Goal: Communication & Community: Answer question/provide support

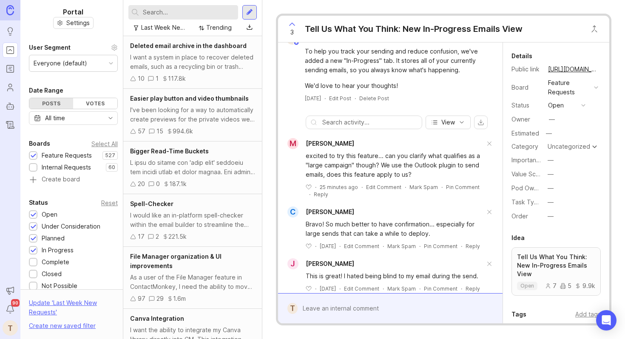
scroll to position [16, 0]
click at [314, 195] on div "Reply" at bounding box center [321, 194] width 14 height 7
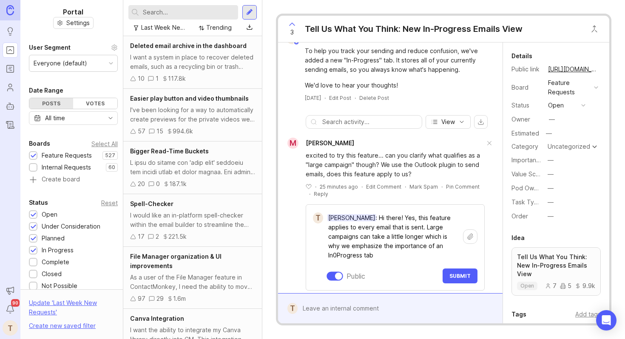
click at [338, 256] on textarea "[PERSON_NAME]: Hi there! Yes, this feature applies to every email that is sent.…" at bounding box center [393, 237] width 140 height 54
click at [379, 252] on textarea "[PERSON_NAME]: Hi there! Yes, this feature applies to every email that is sent.…" at bounding box center [393, 237] width 140 height 54
drag, startPoint x: 434, startPoint y: 247, endPoint x: 329, endPoint y: 250, distance: 105.5
click at [329, 250] on textarea "[PERSON_NAME]: Hi there! Yes, this feature applies to every email that is sent.…" at bounding box center [393, 237] width 140 height 54
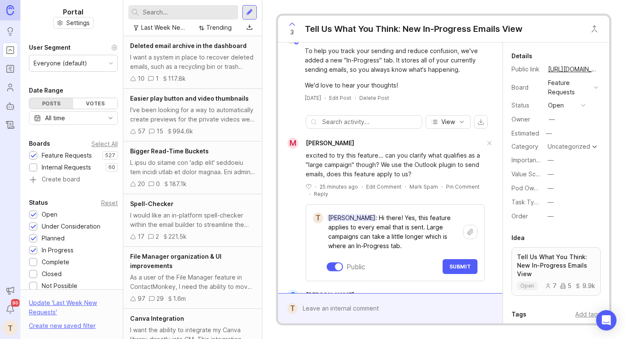
click at [399, 247] on textarea "[PERSON_NAME]: Hi there! Yes, this feature applies to every email that is sent.…" at bounding box center [393, 232] width 140 height 44
click at [425, 235] on textarea "[PERSON_NAME]: Hi there! Yes, this feature applies to every email that is sent.…" at bounding box center [393, 232] width 140 height 44
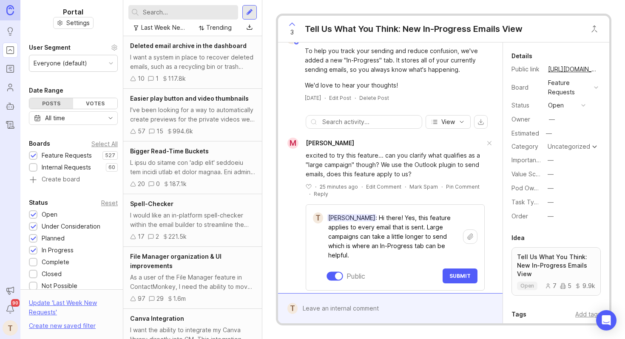
click at [439, 244] on textarea "[PERSON_NAME]: Hi there! Yes, this feature applies to every email that is sent.…" at bounding box center [393, 237] width 140 height 54
type textarea "[PERSON_NAME]: Hi there! Yes, this feature applies to every email that is sent.…"
click at [459, 274] on span "Submit" at bounding box center [460, 276] width 21 height 6
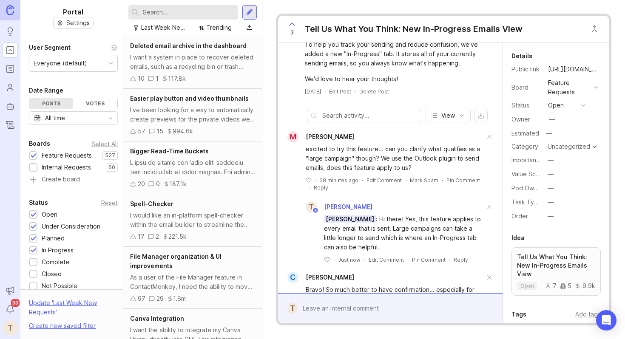
scroll to position [0, 0]
